Goal: Find specific page/section: Find specific page/section

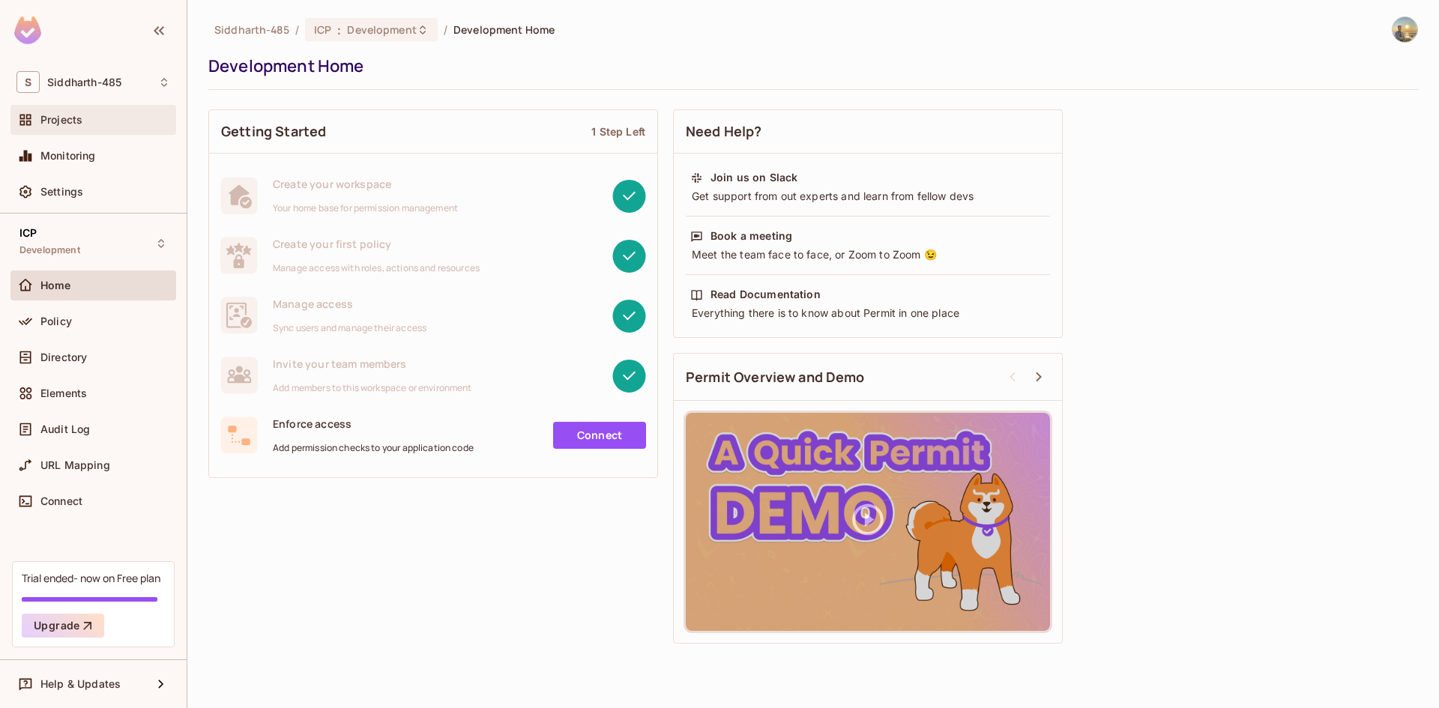
click at [87, 127] on div "Projects" at bounding box center [93, 120] width 154 height 18
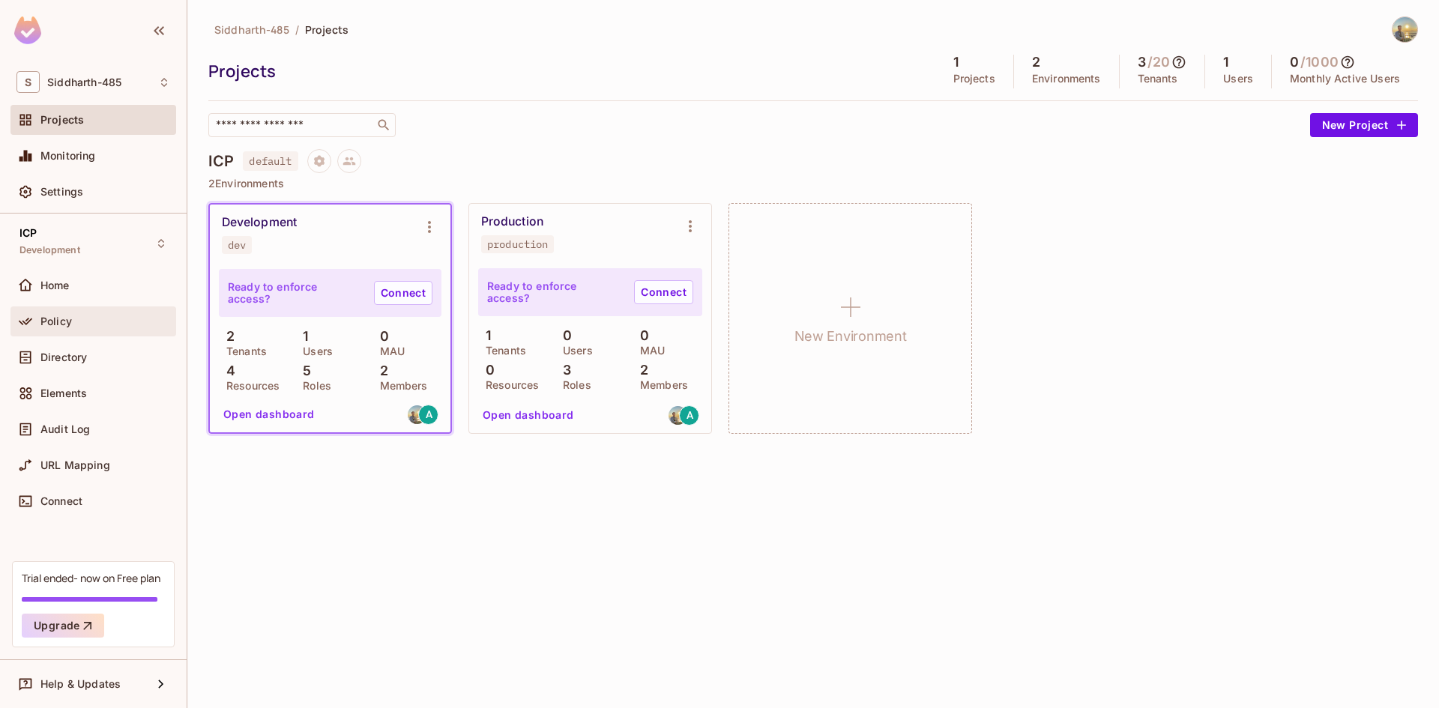
click at [97, 325] on div "Policy" at bounding box center [105, 322] width 130 height 12
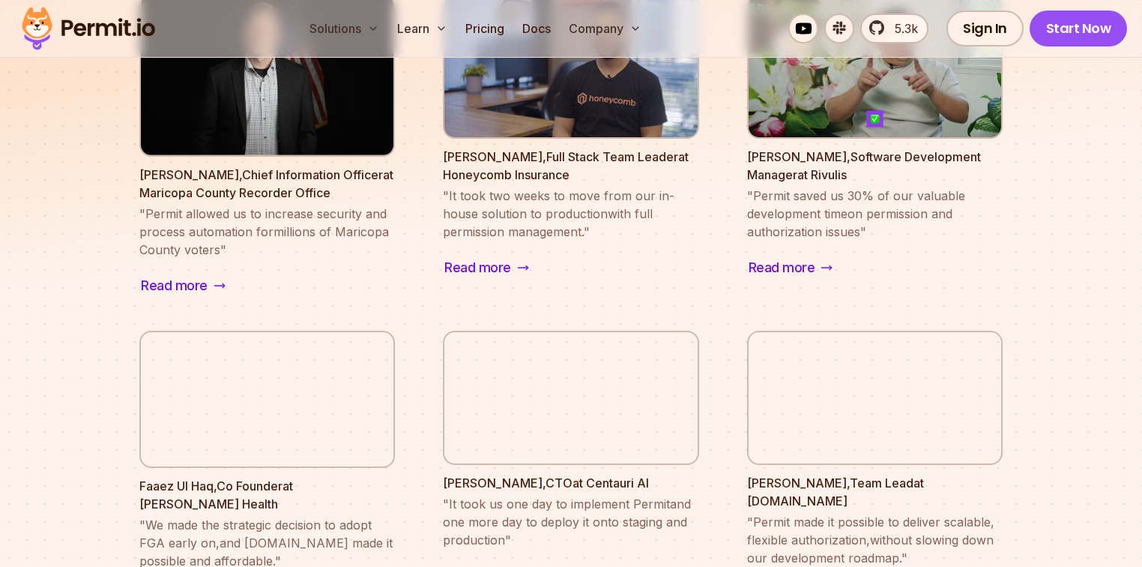
scroll to position [1439, 0]
